Goal: Task Accomplishment & Management: Manage account settings

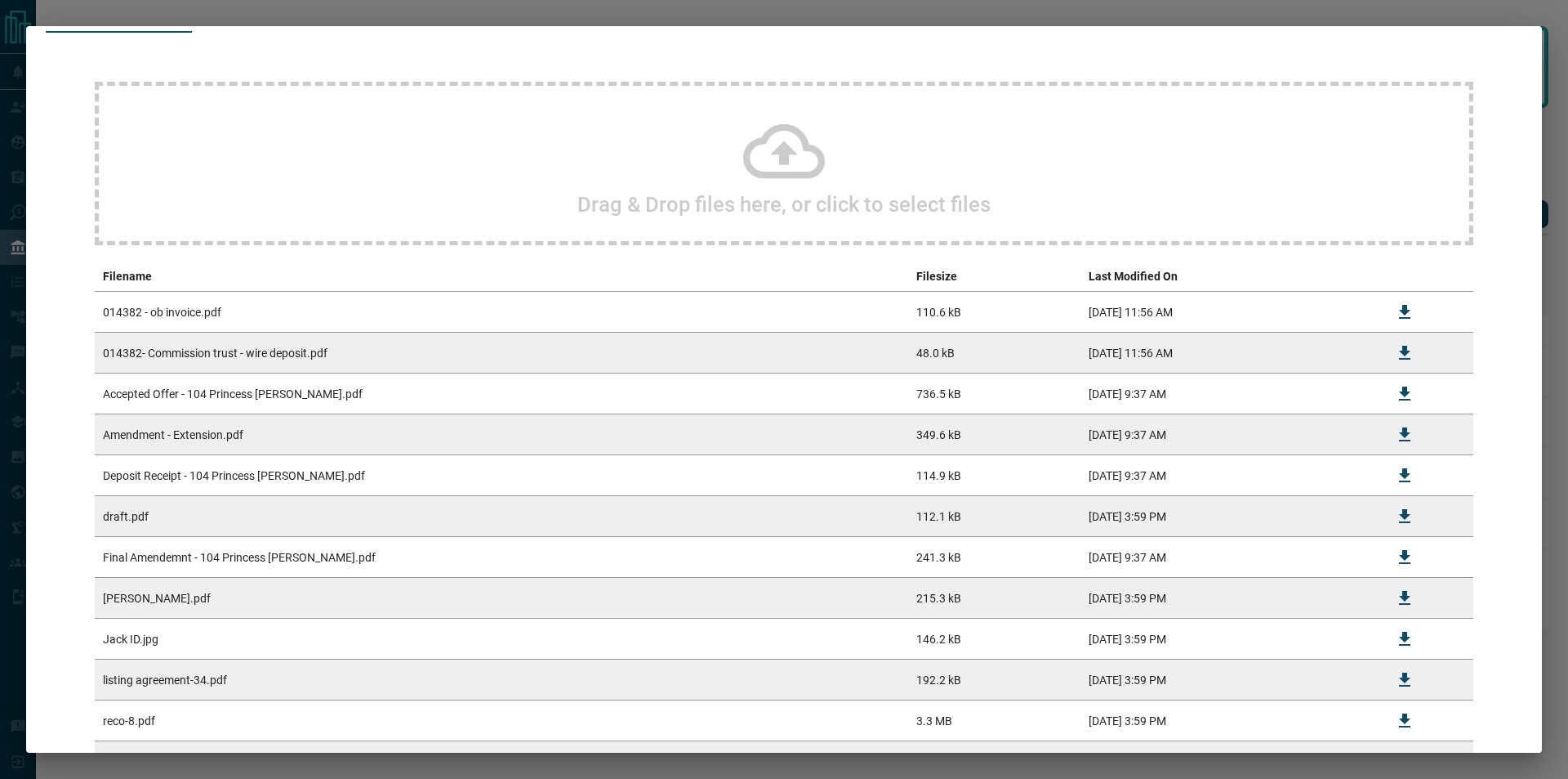
scroll to position [218, 0]
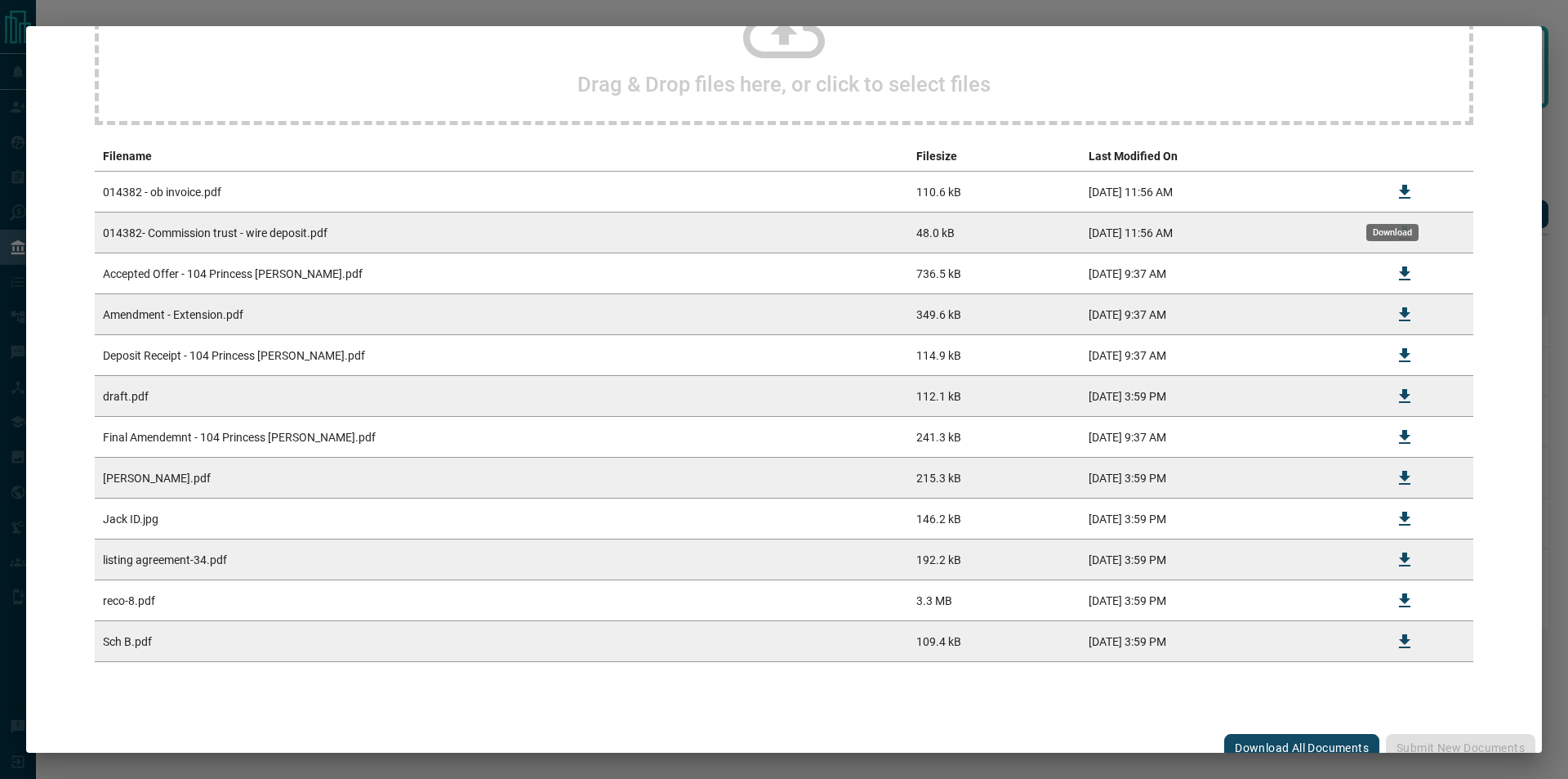
click at [1399, 190] on icon "Download" at bounding box center [1405, 191] width 12 height 14
click at [1399, 247] on button "Download" at bounding box center [1405, 233] width 40 height 40
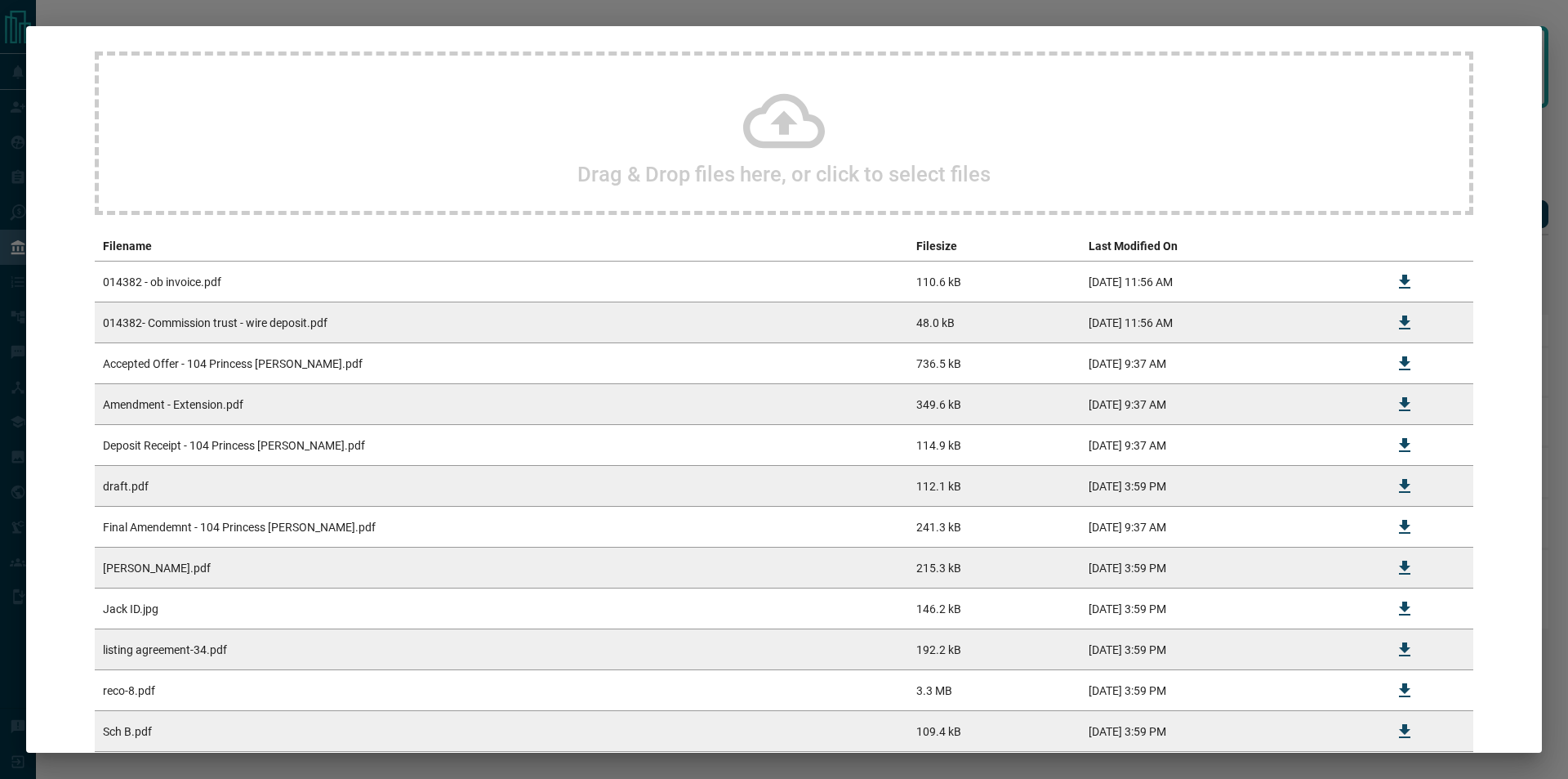
scroll to position [0, 0]
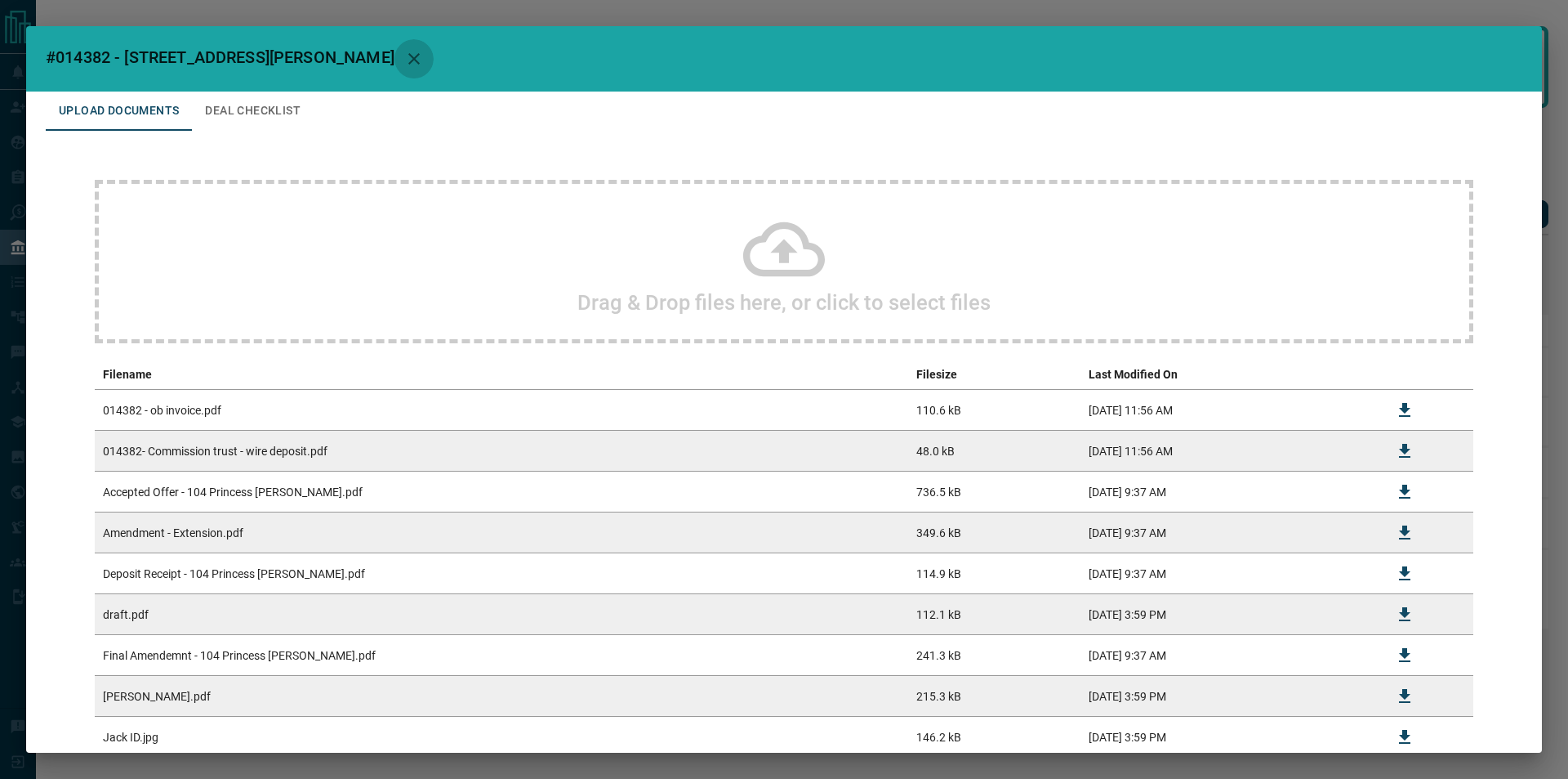
drag, startPoint x: 354, startPoint y: 54, endPoint x: 242, endPoint y: 110, distance: 125.2
click at [247, 109] on div "#014382 - 104 Princess [PERSON_NAME] Crescent Upload Documents Deal Checklist D…" at bounding box center [784, 389] width 1516 height 726
click at [240, 112] on button "Deal Checklist" at bounding box center [253, 111] width 122 height 40
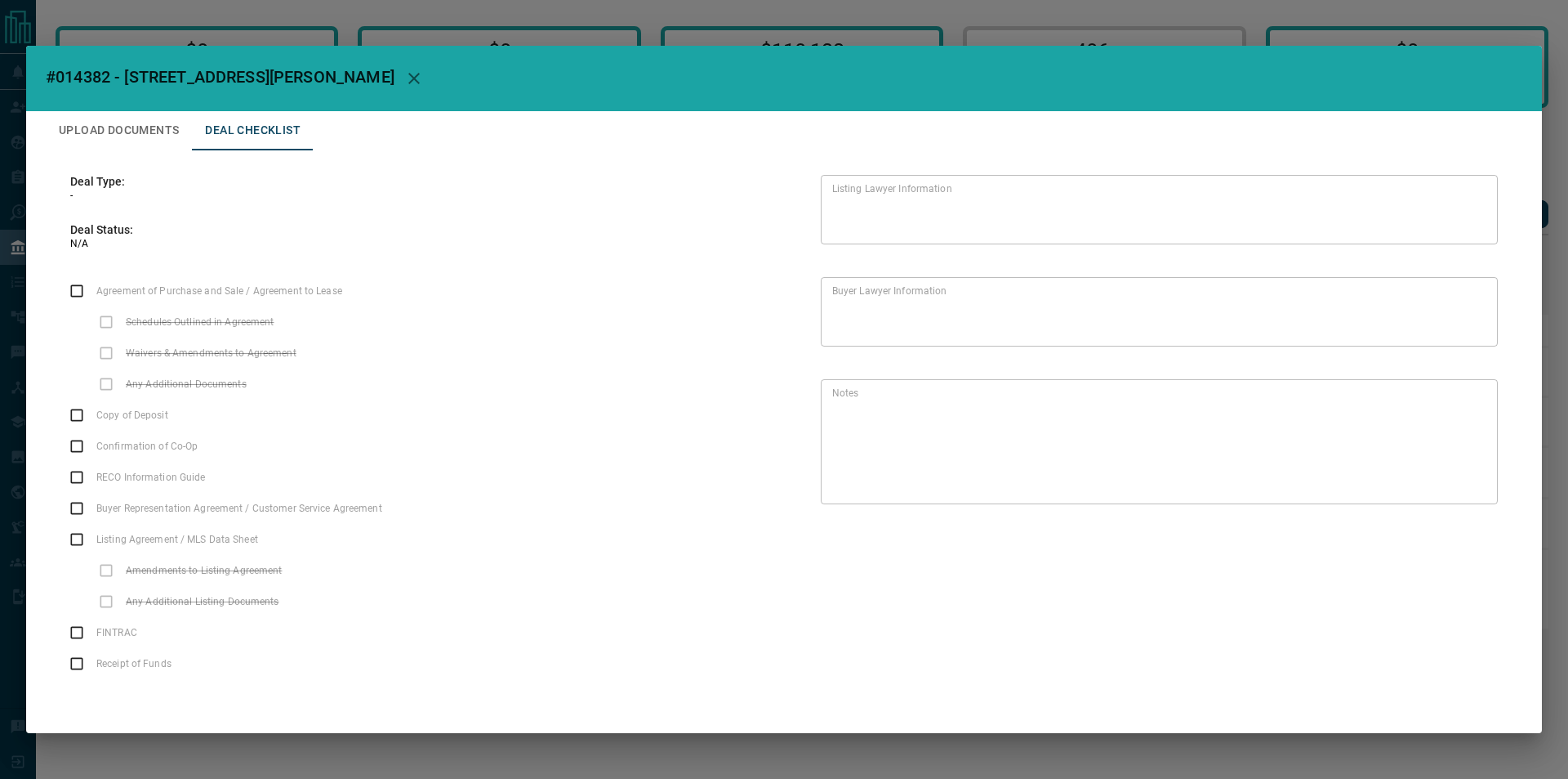
click at [404, 75] on icon "button" at bounding box center [414, 78] width 19 height 19
